Goal: Information Seeking & Learning: Find specific page/section

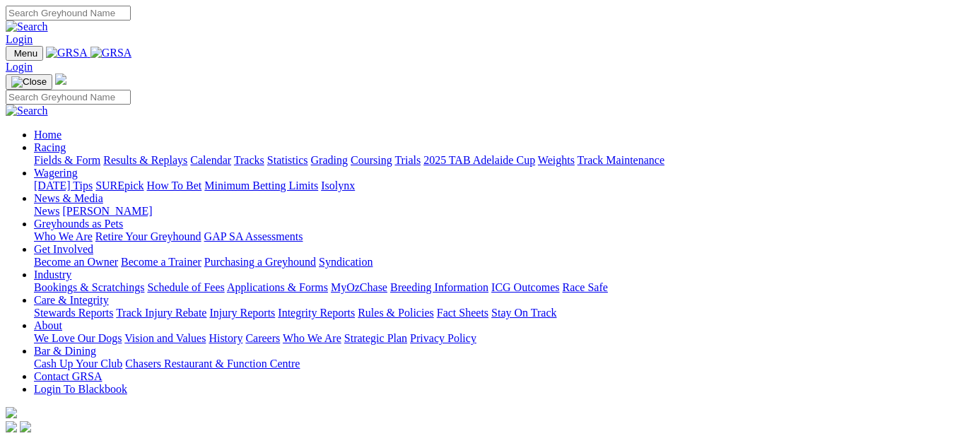
click at [42, 154] on link "Fields & Form" at bounding box center [67, 160] width 66 height 12
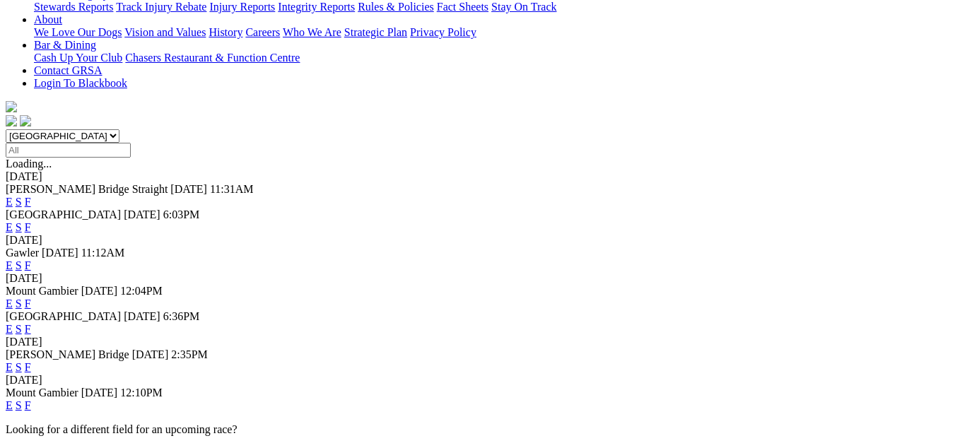
scroll to position [354, 0]
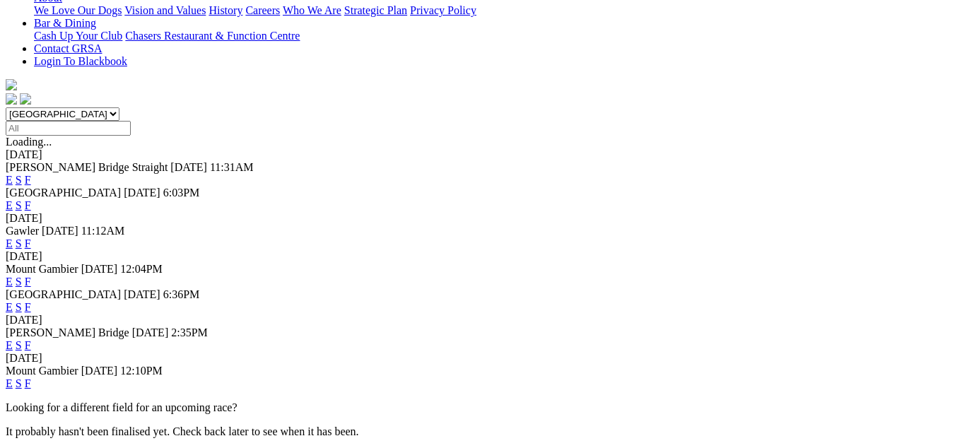
click at [31, 378] on link "F" at bounding box center [28, 384] width 6 height 12
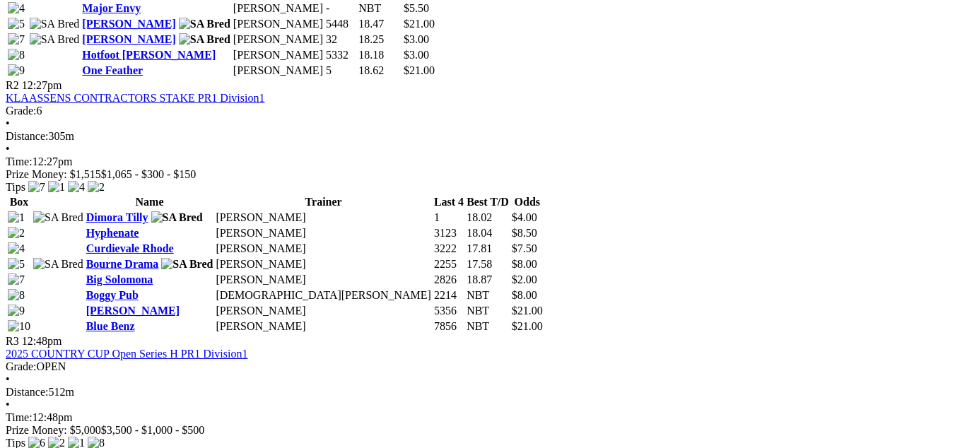
scroll to position [919, 0]
